Goal: Transaction & Acquisition: Book appointment/travel/reservation

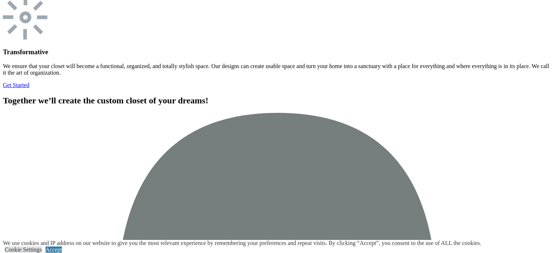
scroll to position [2254, 0]
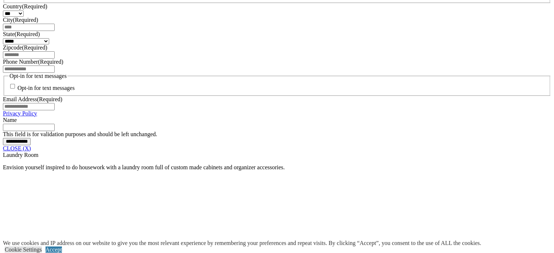
scroll to position [528, 0]
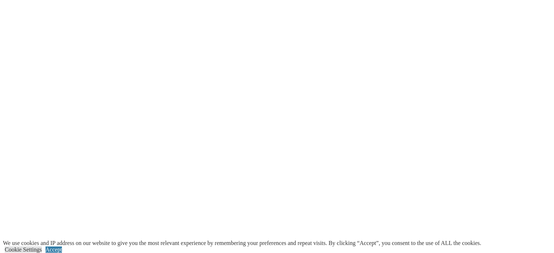
scroll to position [1797, 0]
